Goal: Information Seeking & Learning: Learn about a topic

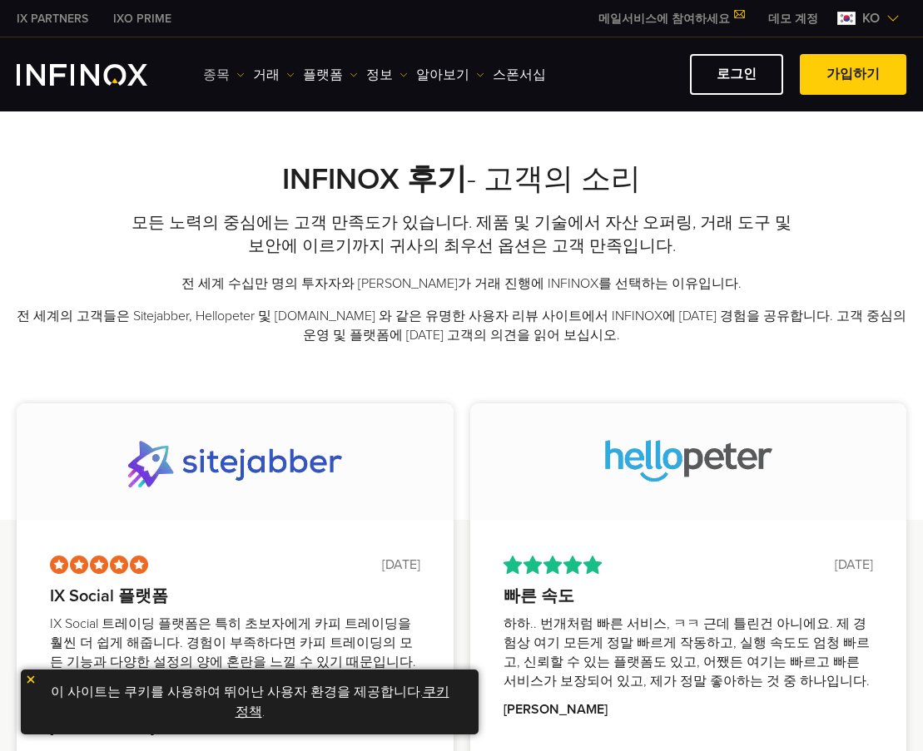
click at [228, 74] on link "종목" at bounding box center [224, 75] width 42 height 20
click at [222, 118] on link "종목" at bounding box center [248, 128] width 90 height 36
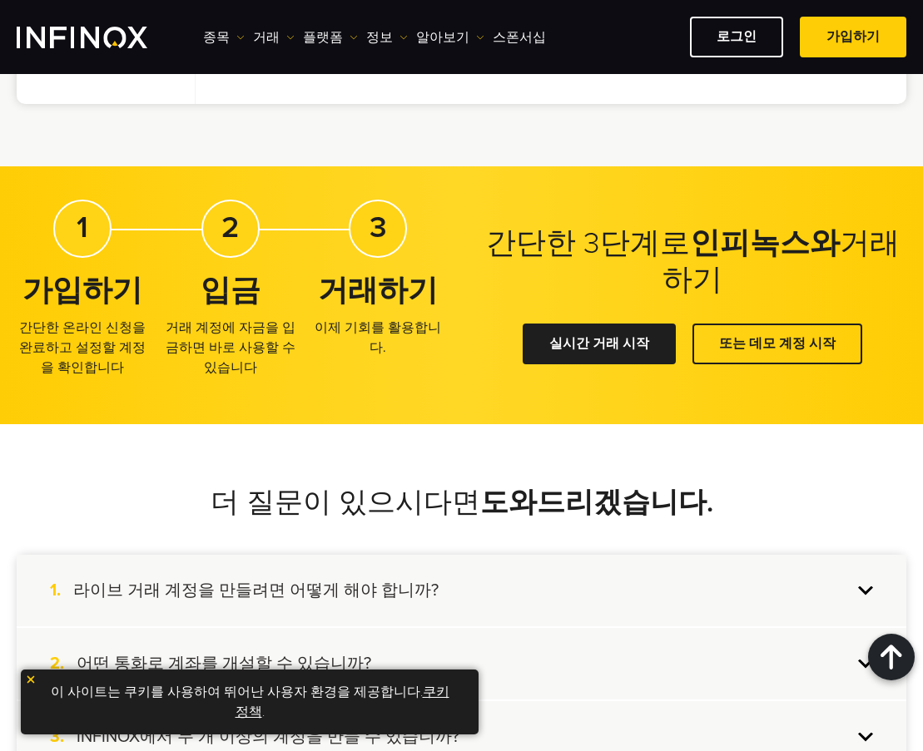
scroll to position [1082, 0]
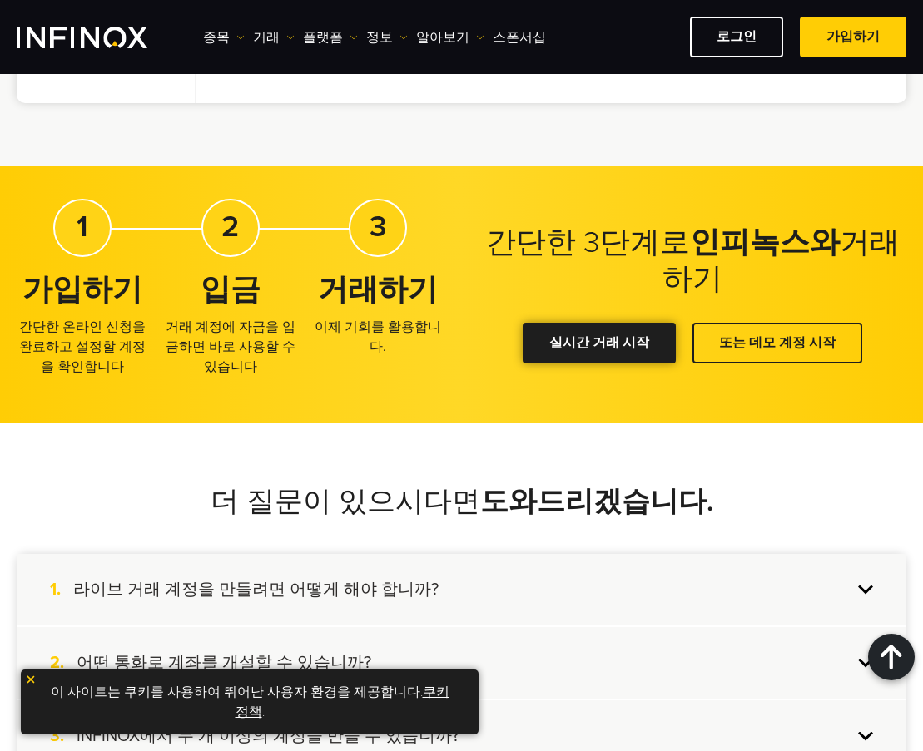
click at [608, 350] on link "실시간 거래 시작" at bounding box center [598, 343] width 153 height 41
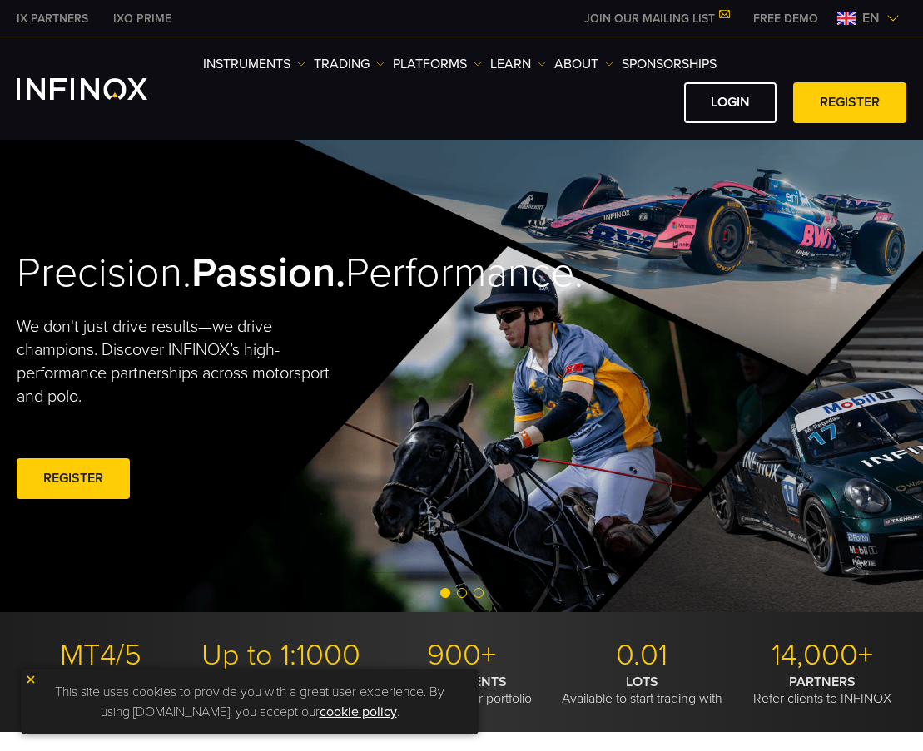
click at [888, 17] on img at bounding box center [892, 18] width 13 height 13
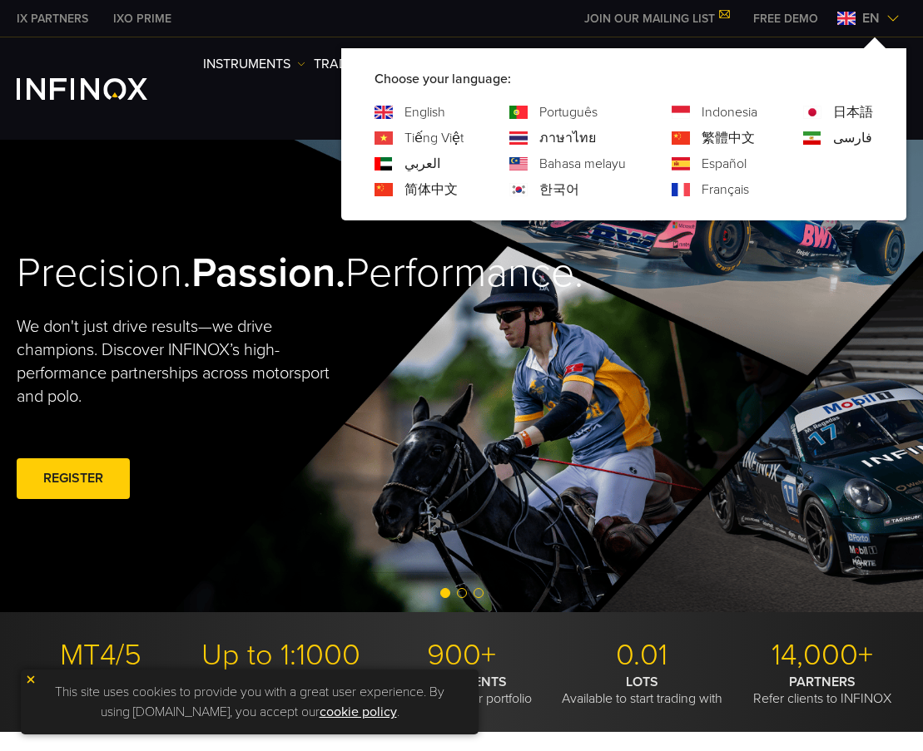
click at [557, 196] on link "한국어" at bounding box center [559, 190] width 40 height 20
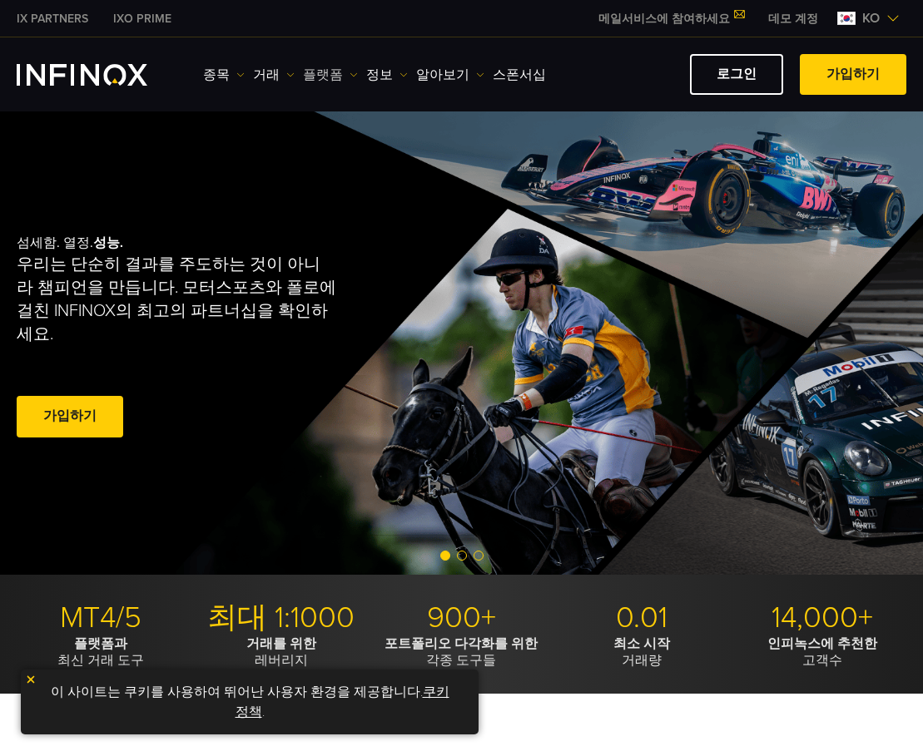
click at [349, 77] on img at bounding box center [353, 75] width 8 height 8
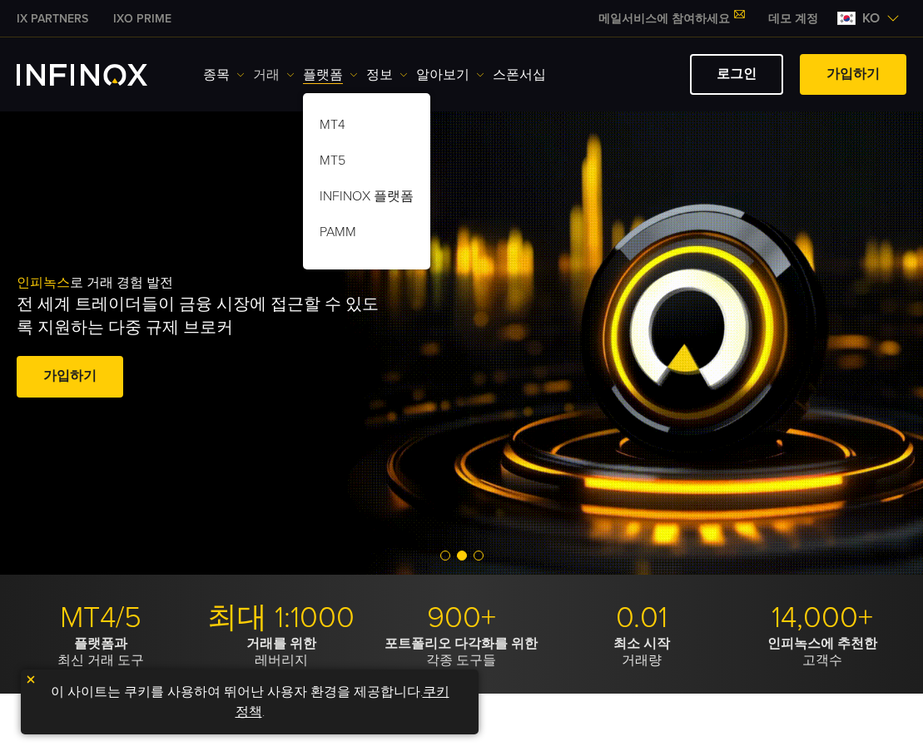
click at [286, 75] on img at bounding box center [290, 75] width 8 height 8
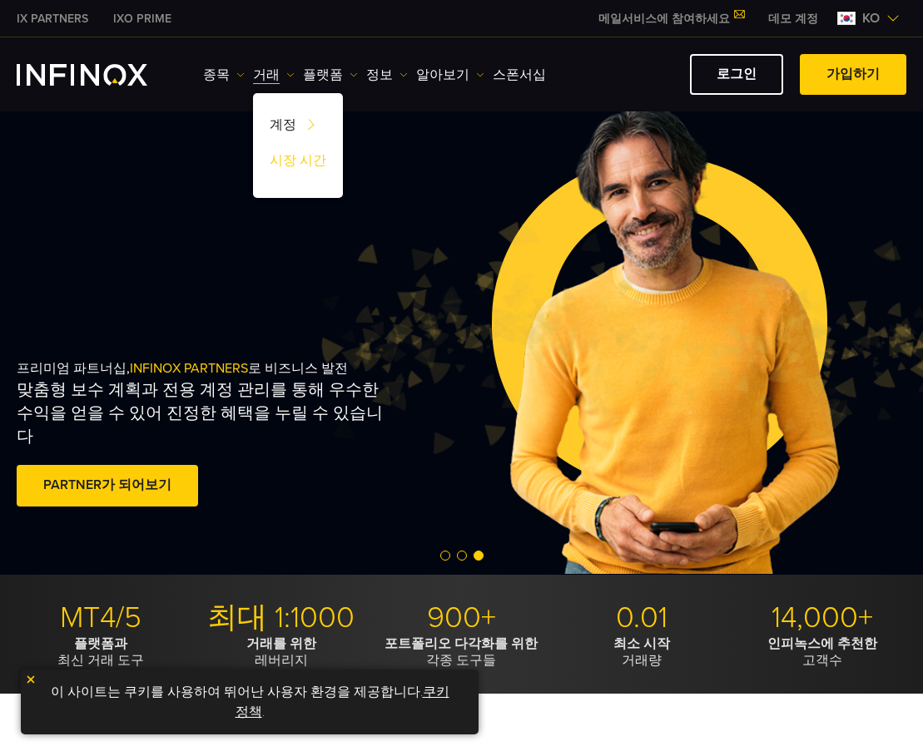
click at [297, 159] on link "시장 시간" at bounding box center [298, 164] width 90 height 36
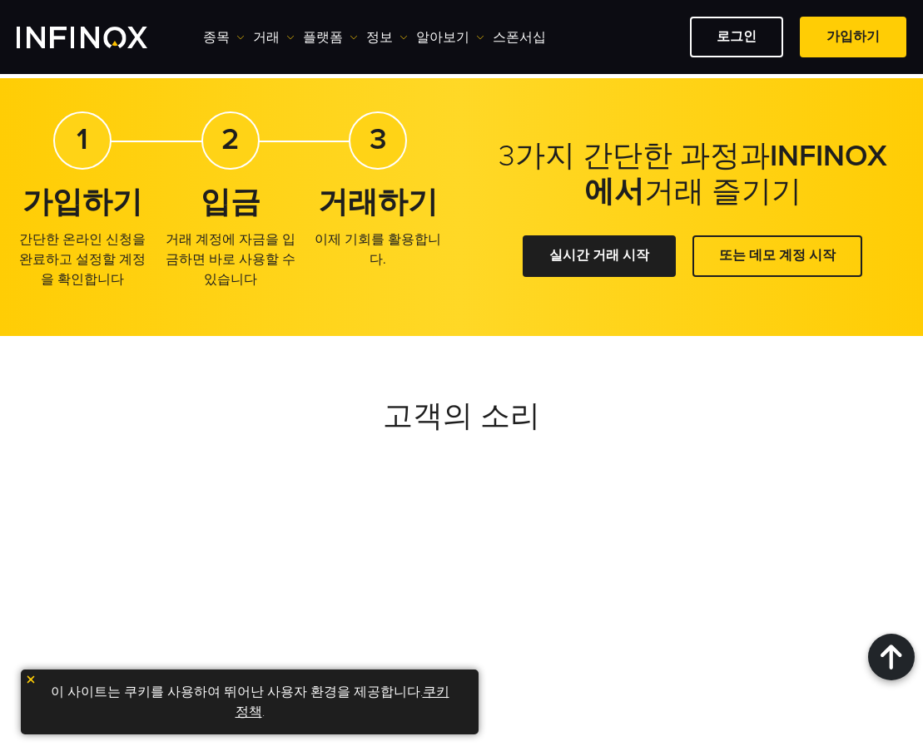
scroll to position [1082, 0]
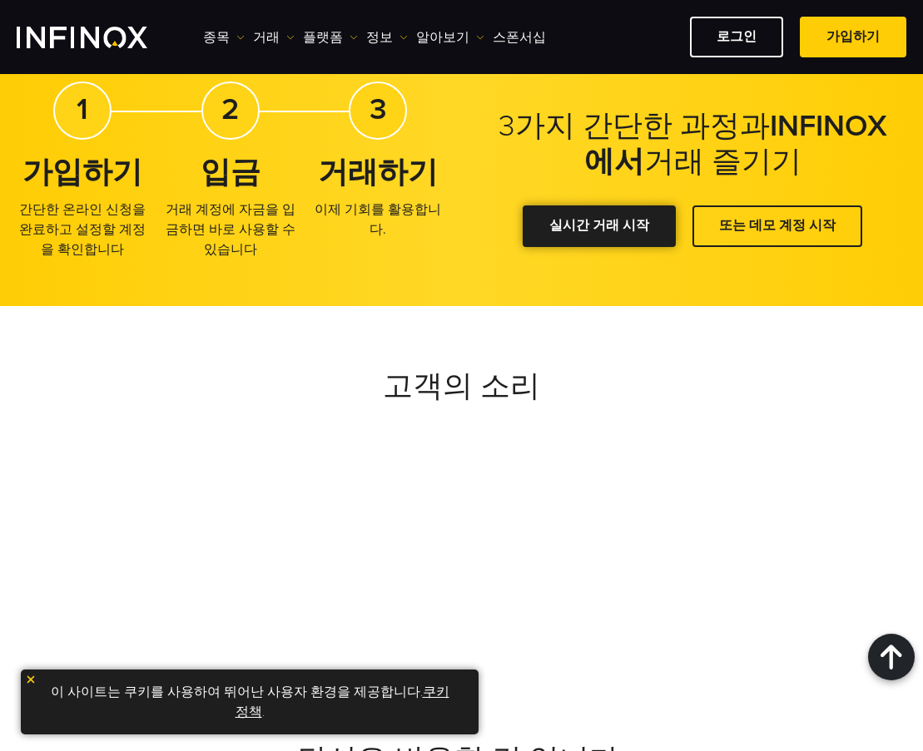
click at [599, 226] on div at bounding box center [599, 226] width 0 height 0
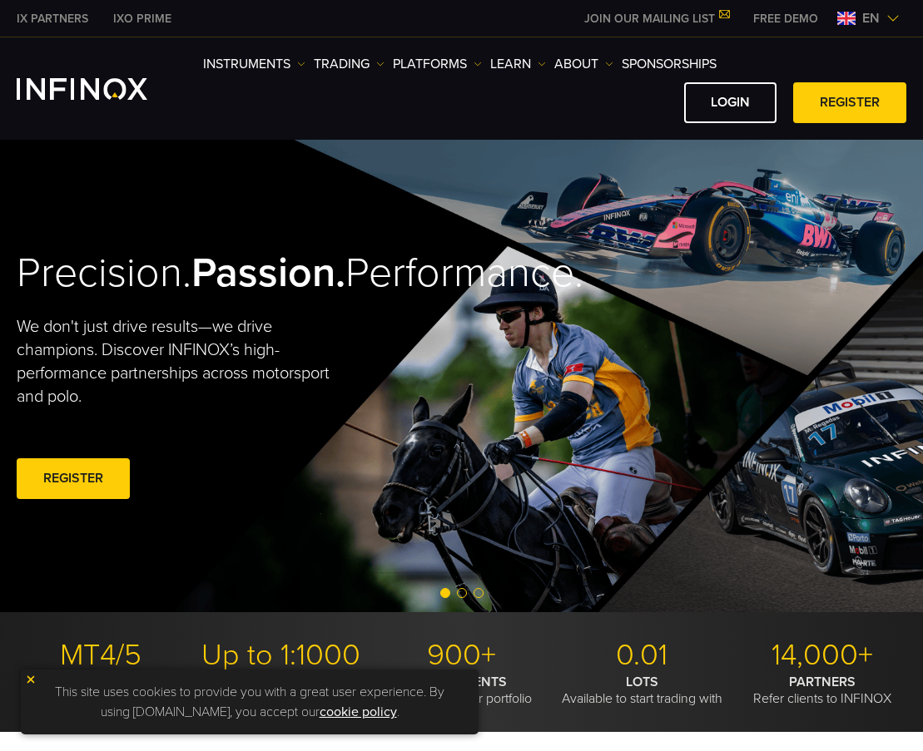
click at [892, 15] on img at bounding box center [892, 18] width 13 height 13
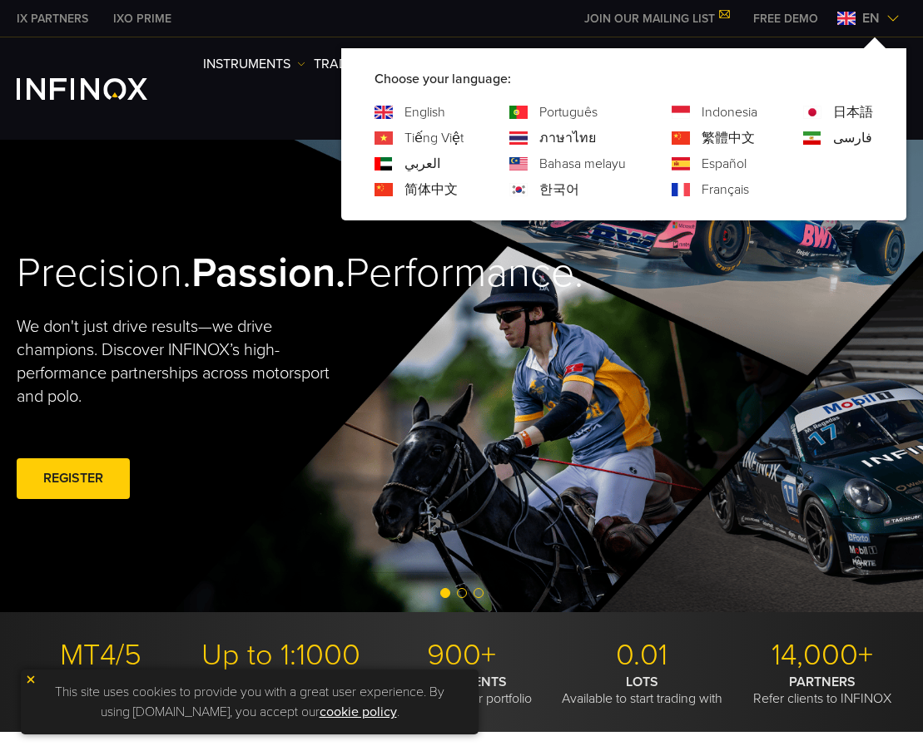
click at [556, 185] on link "한국어" at bounding box center [559, 190] width 40 height 20
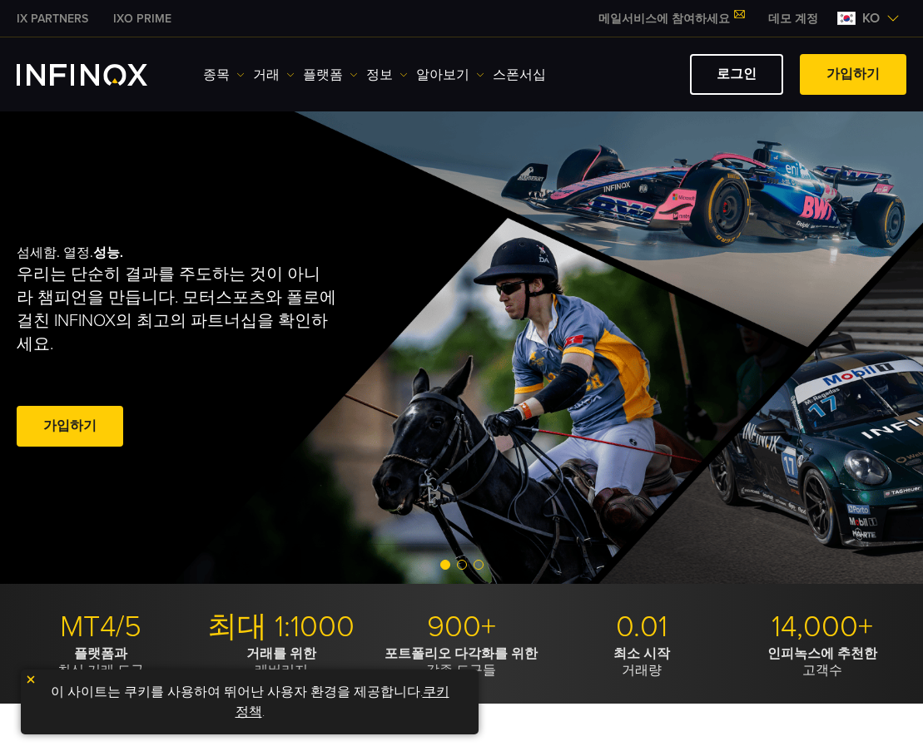
scroll to position [250, 0]
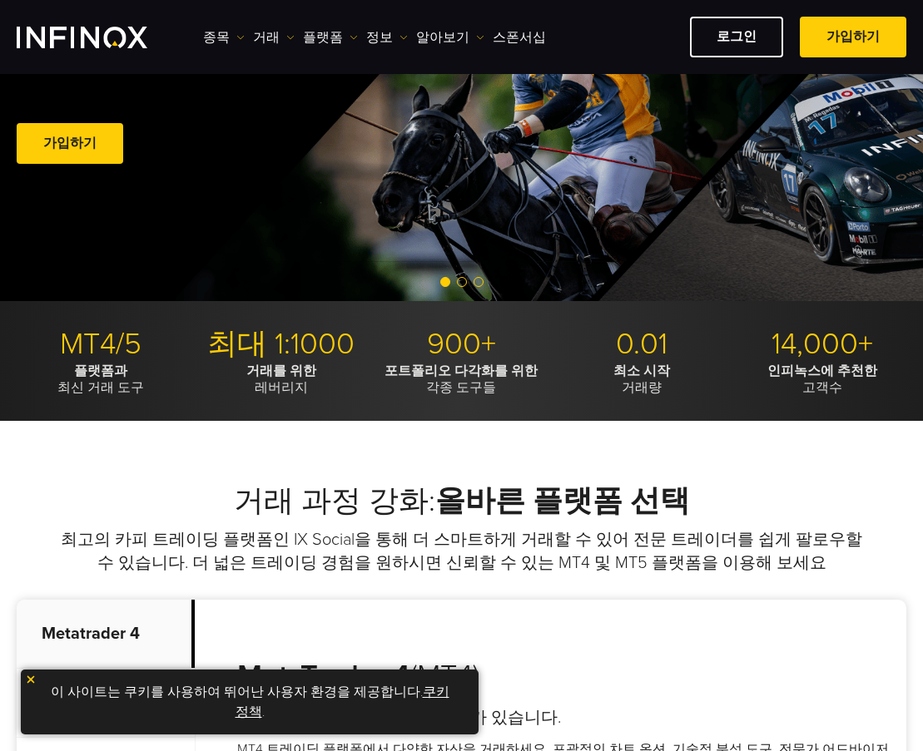
click at [27, 680] on img at bounding box center [31, 680] width 12 height 12
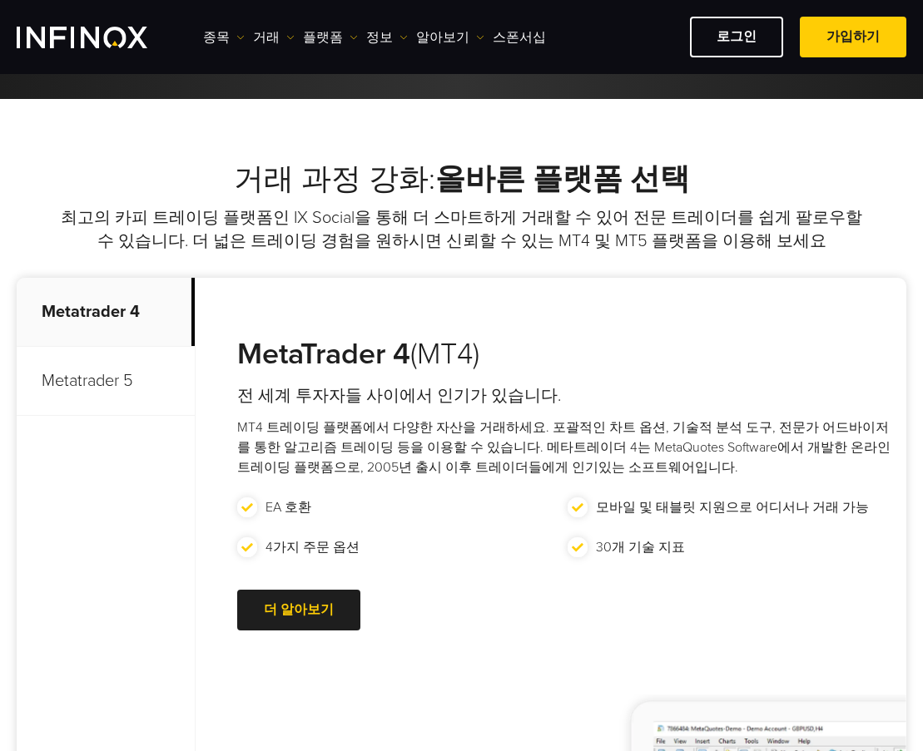
scroll to position [582, 0]
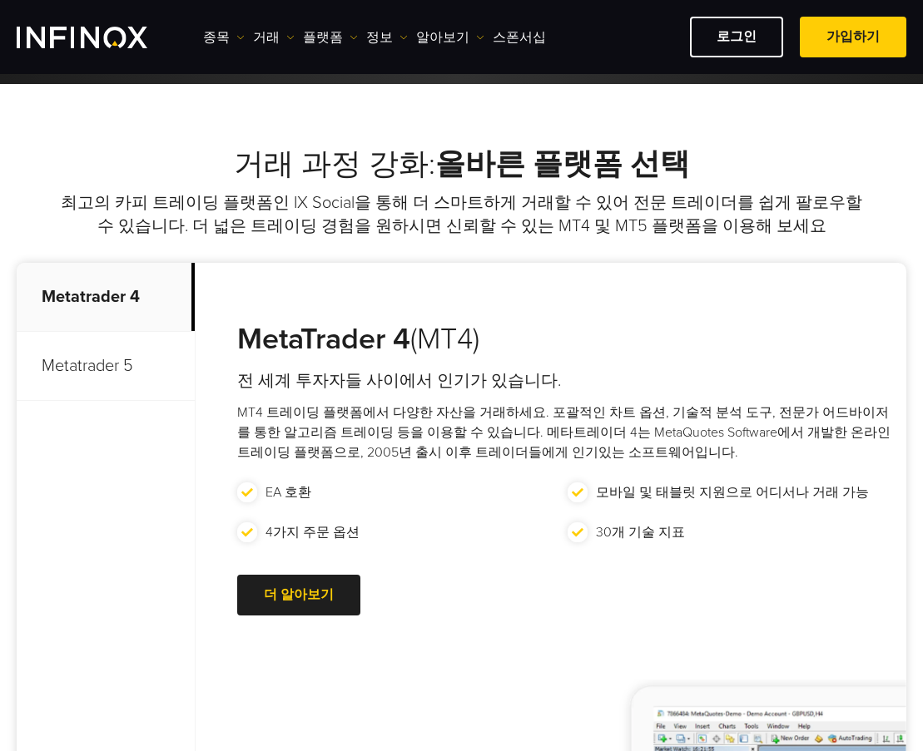
click at [89, 371] on p "Metatrader 5" at bounding box center [106, 366] width 178 height 69
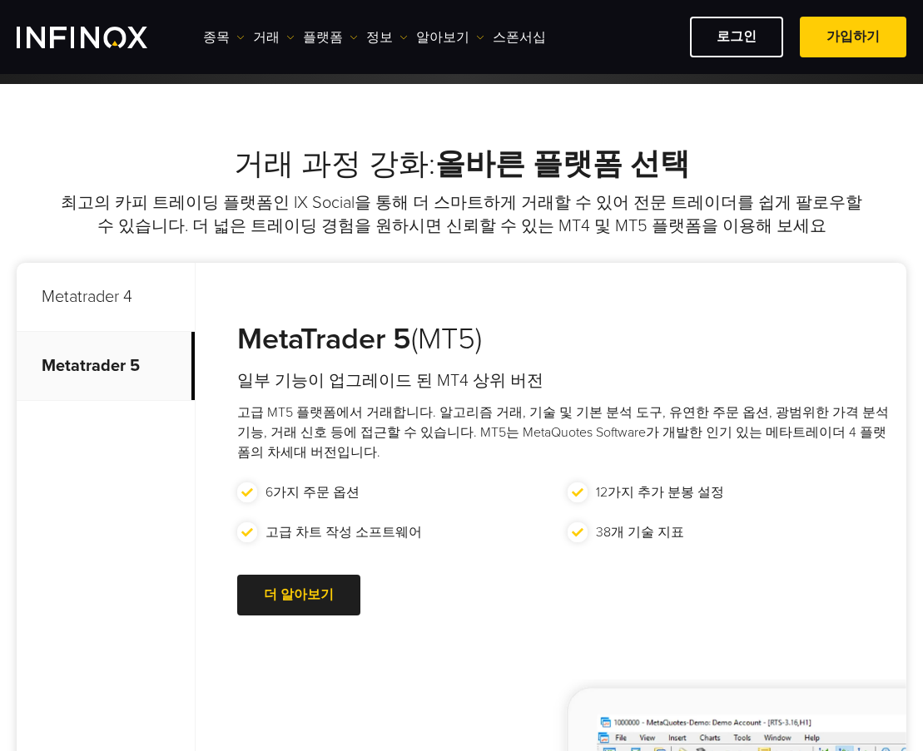
click at [125, 325] on p "Metatrader 4" at bounding box center [106, 297] width 178 height 69
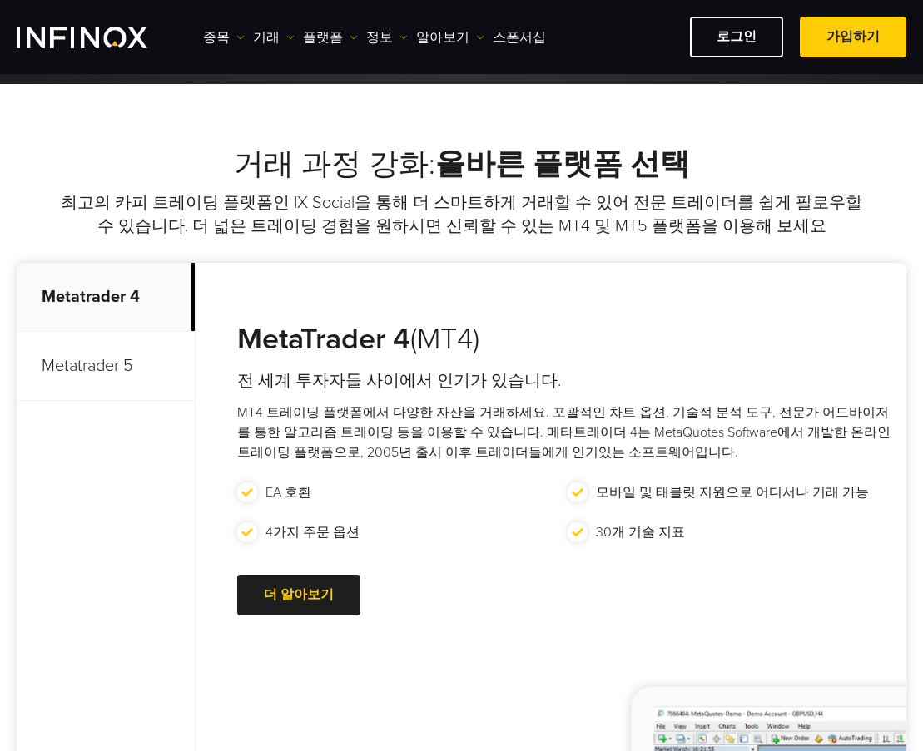
scroll to position [0, 0]
